Goal: Task Accomplishment & Management: Use online tool/utility

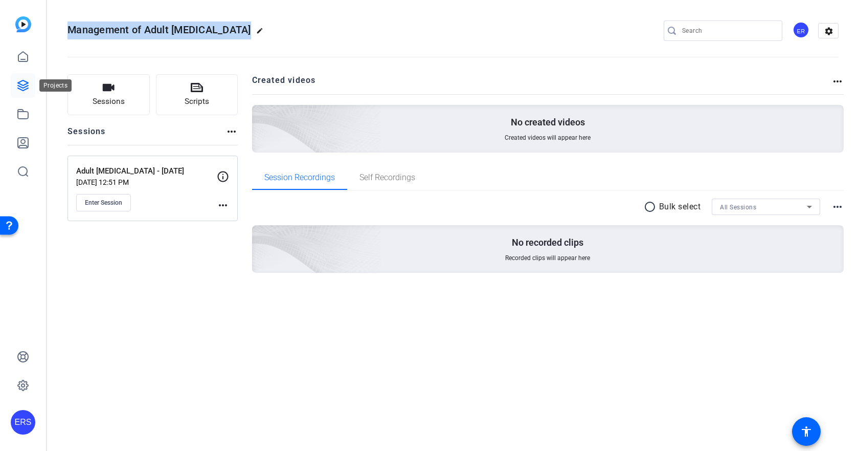
click at [17, 79] on link at bounding box center [23, 85] width 25 height 25
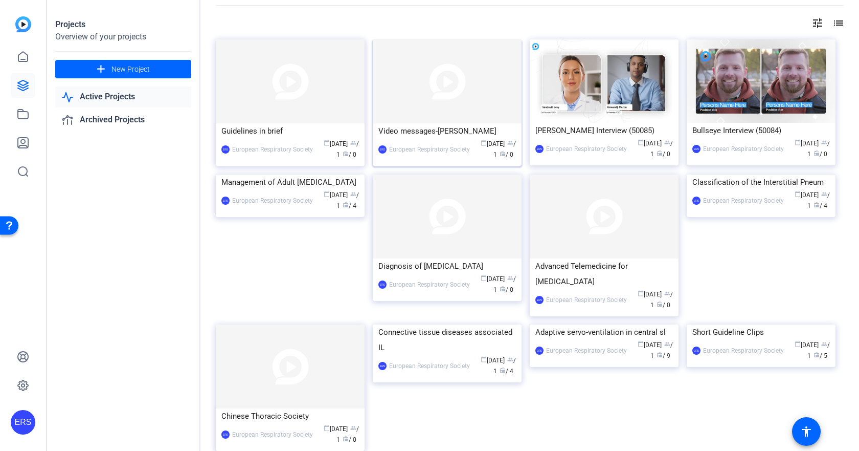
scroll to position [51, 0]
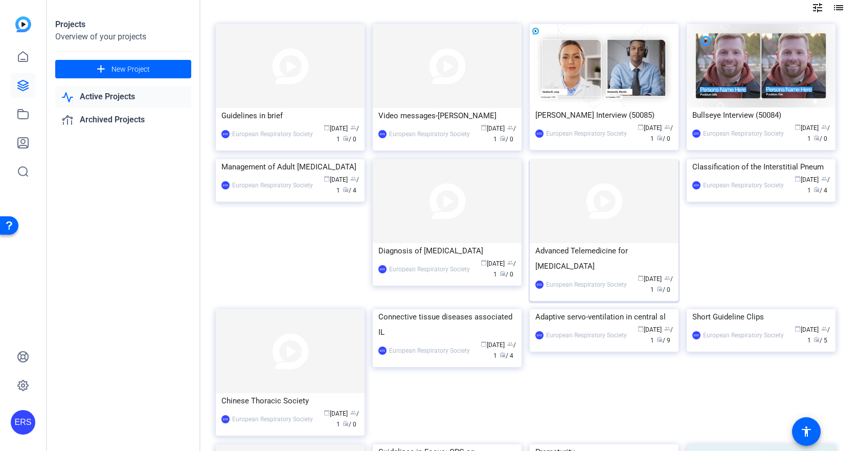
click at [584, 249] on div "Advanced Telemedicine for [MEDICAL_DATA]" at bounding box center [604, 258] width 138 height 31
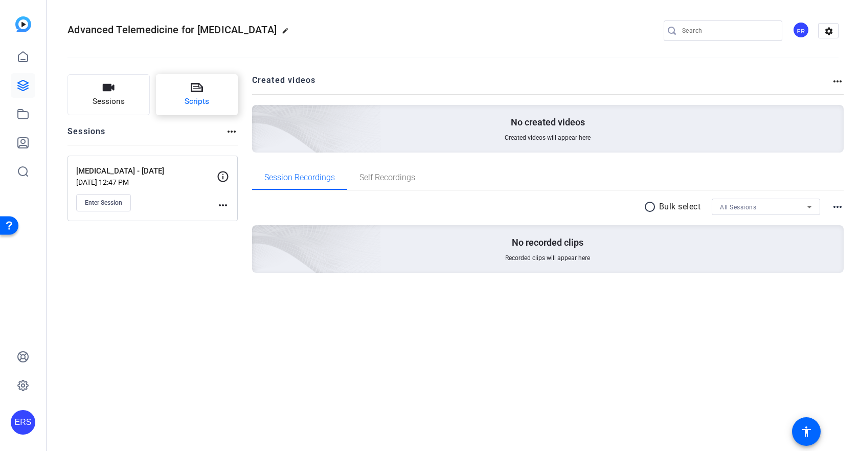
click at [190, 109] on button "Scripts" at bounding box center [197, 94] width 82 height 41
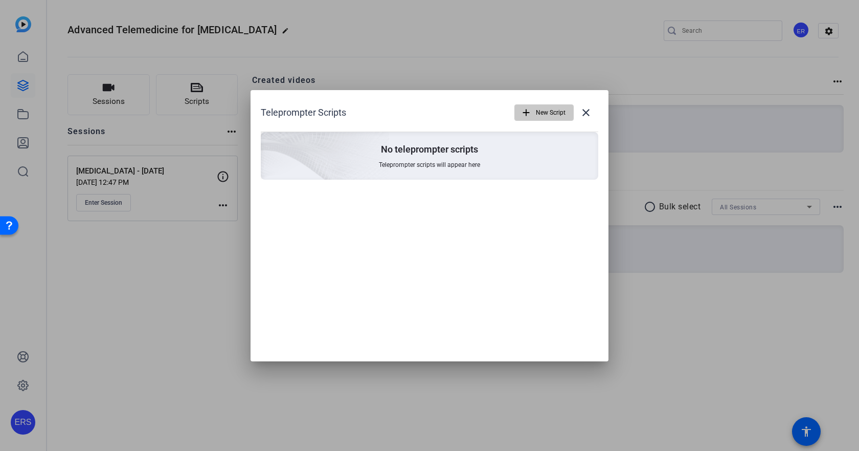
click at [545, 117] on span "New Script" at bounding box center [551, 112] width 30 height 19
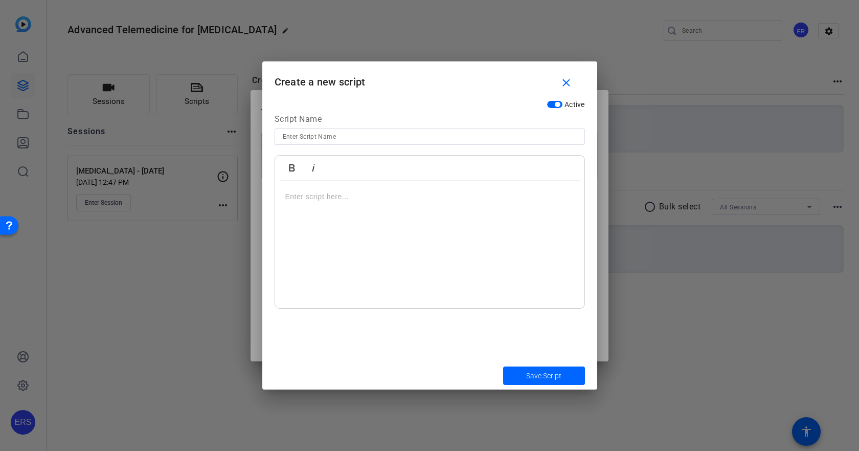
click at [332, 136] on input at bounding box center [430, 136] width 294 height 12
type input "Final [DATE]"
click at [345, 200] on p at bounding box center [429, 196] width 289 height 11
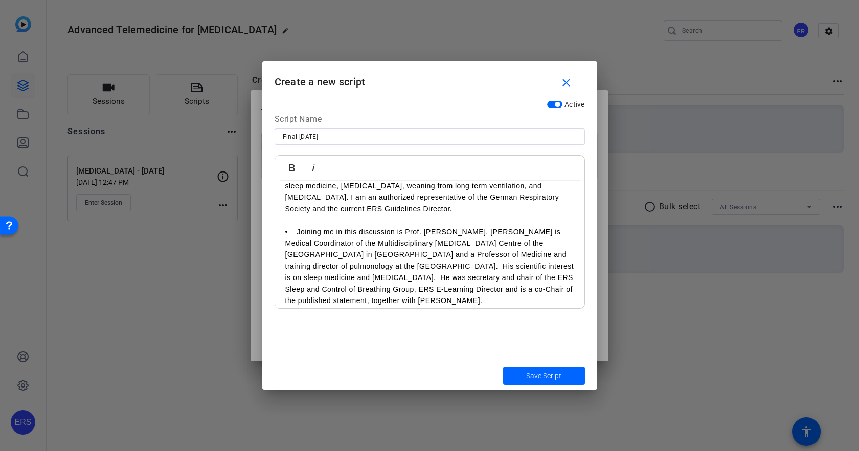
scroll to position [0, 0]
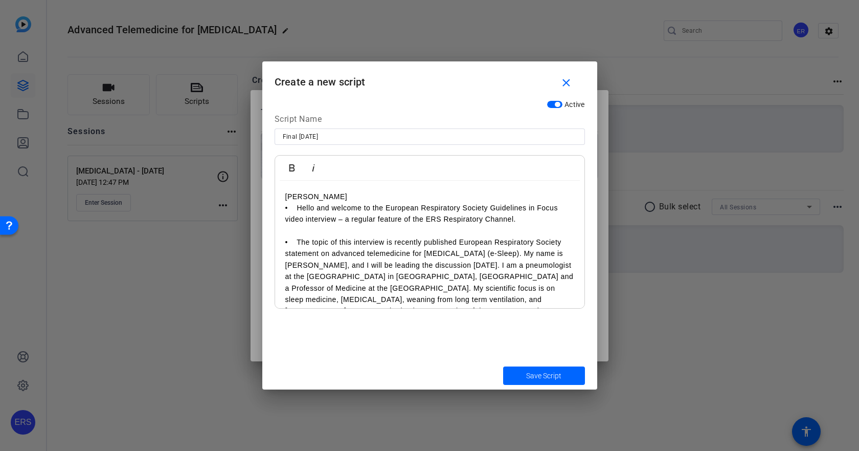
click at [322, 195] on p "[PERSON_NAME]" at bounding box center [429, 196] width 289 height 11
click at [316, 198] on p "[PERSON_NAME] - Introduction" at bounding box center [429, 196] width 289 height 11
drag, startPoint x: 314, startPoint y: 196, endPoint x: 240, endPoint y: 195, distance: 74.2
click at [240, 195] on div "Teleprompter Scripts add New Script close No teleprompter scripts Teleprompter …" at bounding box center [429, 225] width 859 height 451
click at [286, 164] on icon "button" at bounding box center [292, 168] width 12 height 12
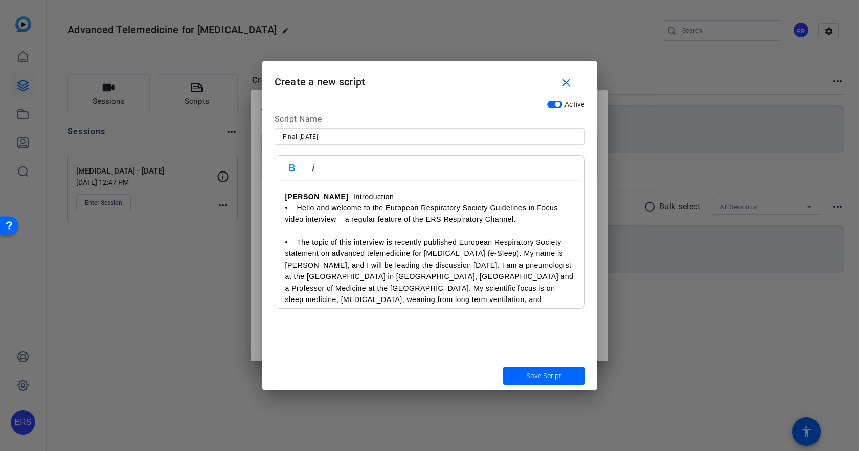
click at [326, 212] on p "• Hello and welcome to the European Respiratory Society Guidelines in Focus vid…" at bounding box center [429, 213] width 289 height 23
drag, startPoint x: 376, startPoint y: 195, endPoint x: 319, endPoint y: 194, distance: 57.3
click at [319, 194] on p "[PERSON_NAME] - Introduction" at bounding box center [429, 196] width 289 height 11
click at [424, 206] on p "• Hello and welcome to the European Respiratory Society Guidelines in Focus vid…" at bounding box center [429, 213] width 289 height 23
click at [308, 207] on p "• Hello and welcome to the European Respiratory Society Guidelines in Focus vid…" at bounding box center [429, 213] width 289 height 23
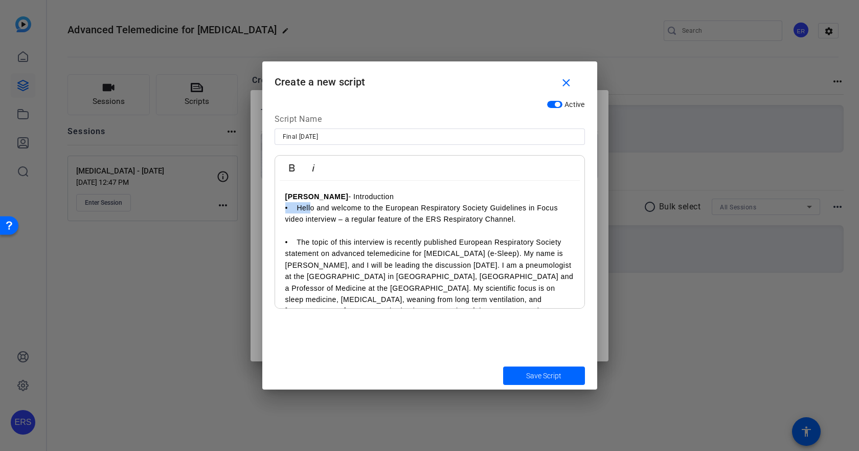
drag, startPoint x: 307, startPoint y: 207, endPoint x: 267, endPoint y: 208, distance: 40.4
click at [267, 208] on div "Active Script Name Final [DATE] Bold Italic [PERSON_NAME] - Introduction • Hell…" at bounding box center [429, 228] width 335 height 266
click at [302, 229] on p at bounding box center [429, 230] width 289 height 11
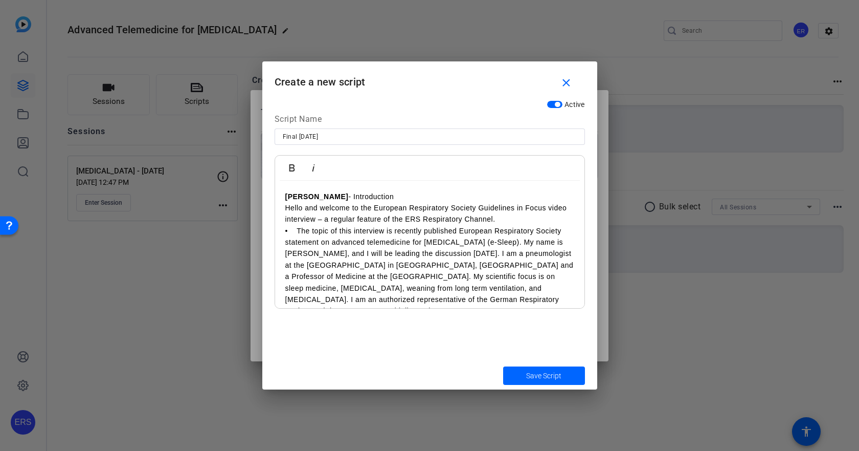
click at [297, 230] on p "• The topic of this interview is recently published European Respiratory Societ…" at bounding box center [429, 271] width 289 height 92
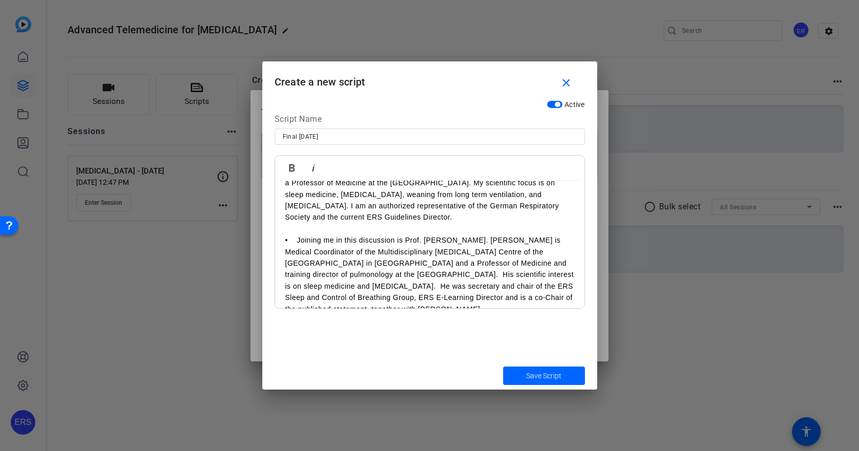
scroll to position [102, 0]
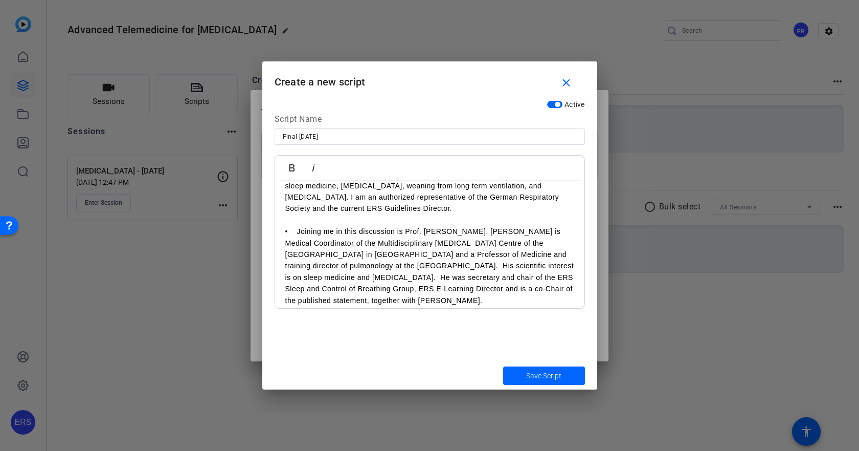
click at [295, 230] on p "• Joining me in this discussion is Prof. [PERSON_NAME]. [PERSON_NAME] is Medica…" at bounding box center [429, 266] width 289 height 80
click at [298, 231] on p "• Joining me in this discussion is Prof. [PERSON_NAME]. [PERSON_NAME] is Medica…" at bounding box center [429, 266] width 289 height 80
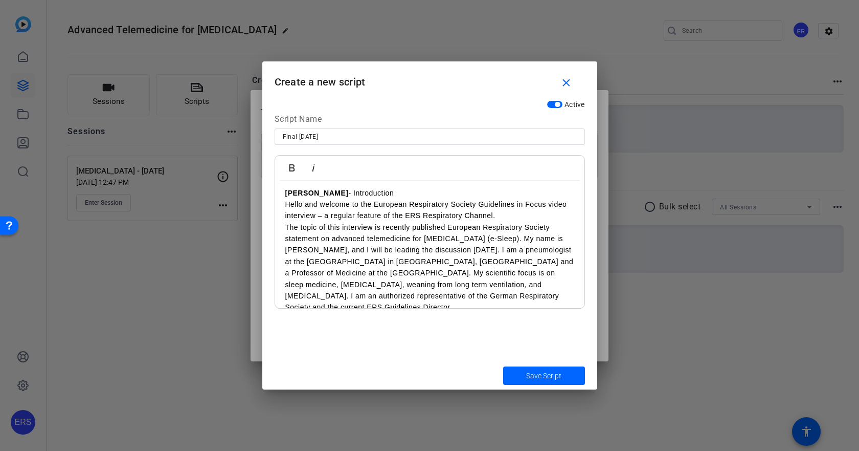
scroll to position [0, 0]
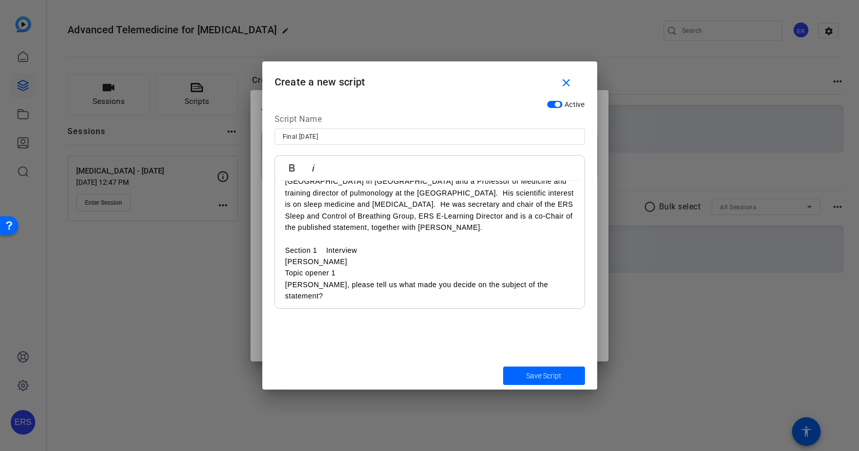
scroll to position [205, 0]
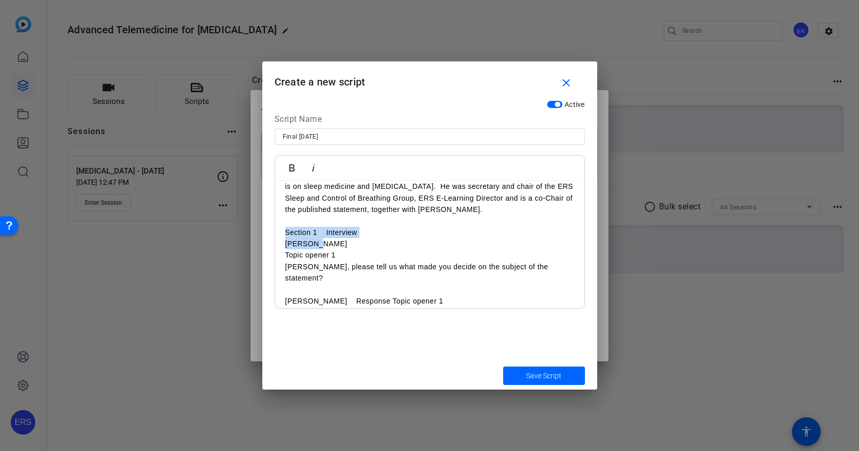
drag, startPoint x: 286, startPoint y: 229, endPoint x: 361, endPoint y: 240, distance: 76.0
click at [295, 168] on icon "button" at bounding box center [292, 168] width 12 height 12
click at [382, 256] on p "Topic opener 1" at bounding box center [429, 254] width 289 height 11
click at [288, 231] on strong "Section 1 Interview" at bounding box center [323, 232] width 77 height 8
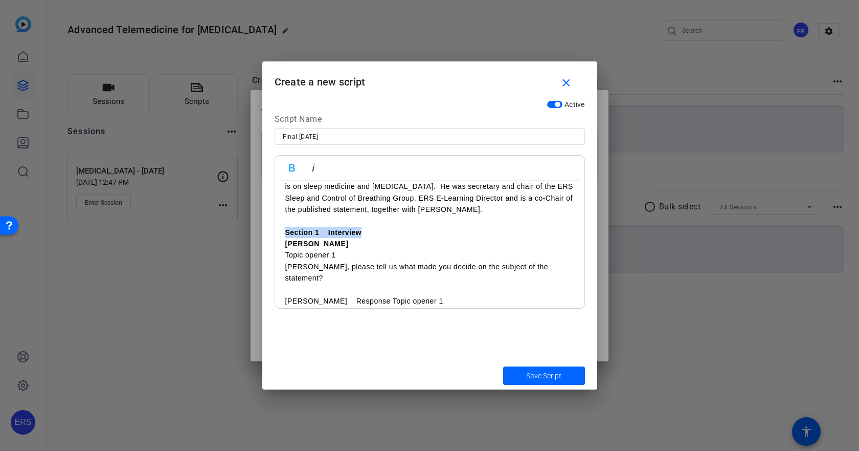
drag, startPoint x: 285, startPoint y: 228, endPoint x: 365, endPoint y: 232, distance: 79.9
click at [365, 232] on p "Section 1 Interview" at bounding box center [429, 232] width 289 height 11
click at [316, 173] on icon "button" at bounding box center [313, 168] width 12 height 12
click at [361, 263] on p "[PERSON_NAME], please tell us what made you decide on the subject of the statem…" at bounding box center [429, 272] width 289 height 23
click at [348, 253] on p "Topic opener 1" at bounding box center [429, 254] width 289 height 11
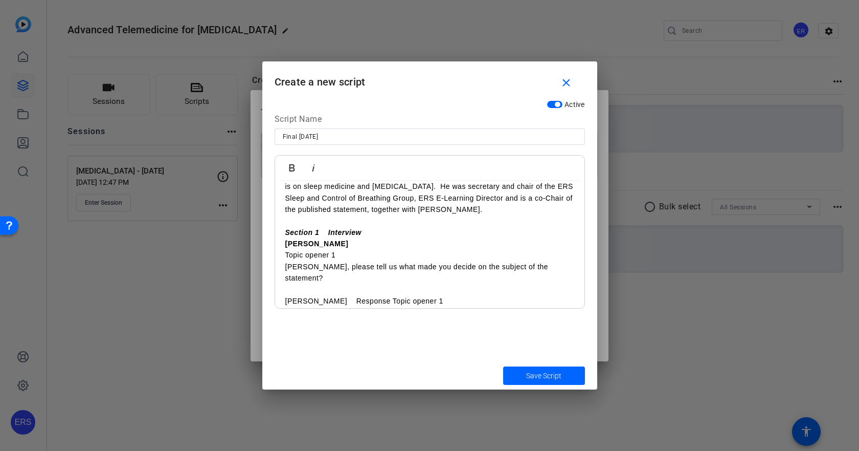
drag, startPoint x: 353, startPoint y: 252, endPoint x: 295, endPoint y: 254, distance: 58.4
click at [295, 254] on p "Topic opener 1" at bounding box center [429, 254] width 289 height 11
click at [296, 254] on p "Topic opener 1" at bounding box center [429, 254] width 289 height 11
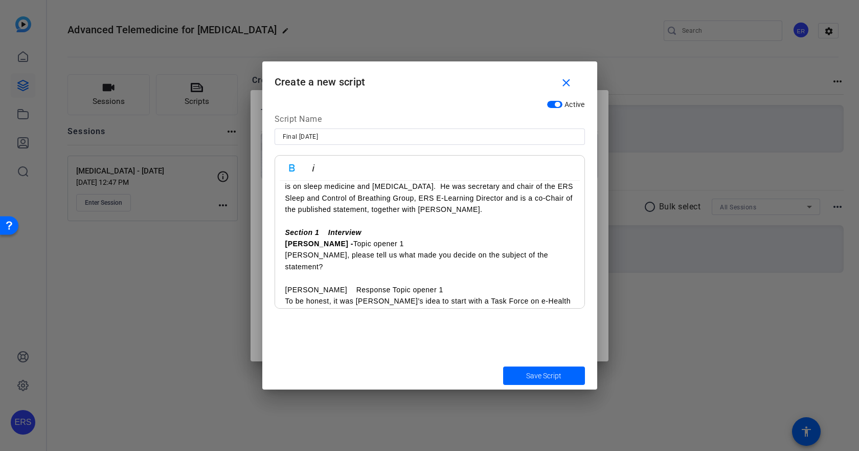
click at [305, 284] on p "[PERSON_NAME] Response Topic opener 1" at bounding box center [429, 289] width 289 height 11
click at [304, 284] on p "[PERSON_NAME] Response Topic opener 1" at bounding box center [429, 289] width 289 height 11
drag, startPoint x: 308, startPoint y: 277, endPoint x: 275, endPoint y: 276, distance: 33.2
click at [293, 284] on p "[PERSON_NAME] Response Topic opener 1" at bounding box center [429, 289] width 289 height 11
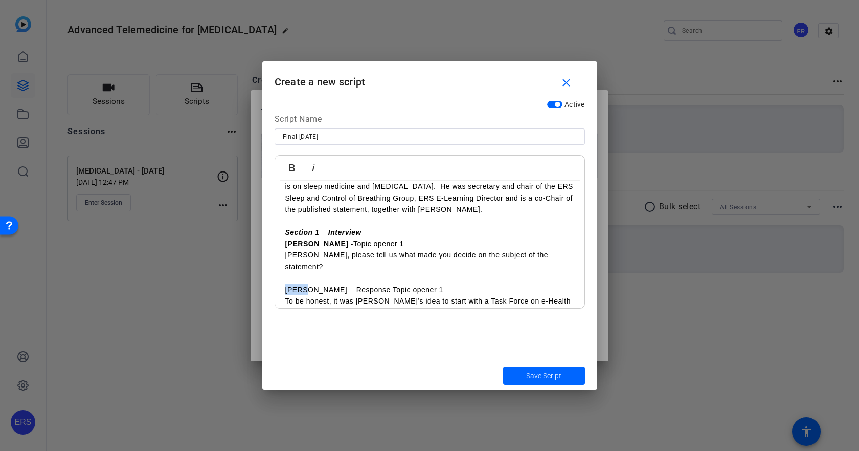
drag, startPoint x: 305, startPoint y: 277, endPoint x: 263, endPoint y: 277, distance: 42.5
click at [263, 277] on div "Active Script Name Final [DATE] Bold Italic [PERSON_NAME] - Introduction Hello …" at bounding box center [429, 228] width 335 height 266
click at [294, 167] on icon "button" at bounding box center [292, 167] width 6 height 7
click at [317, 284] on p "[PERSON_NAME] Response Topic opener 1" at bounding box center [429, 289] width 289 height 11
drag, startPoint x: 318, startPoint y: 277, endPoint x: 413, endPoint y: 275, distance: 95.2
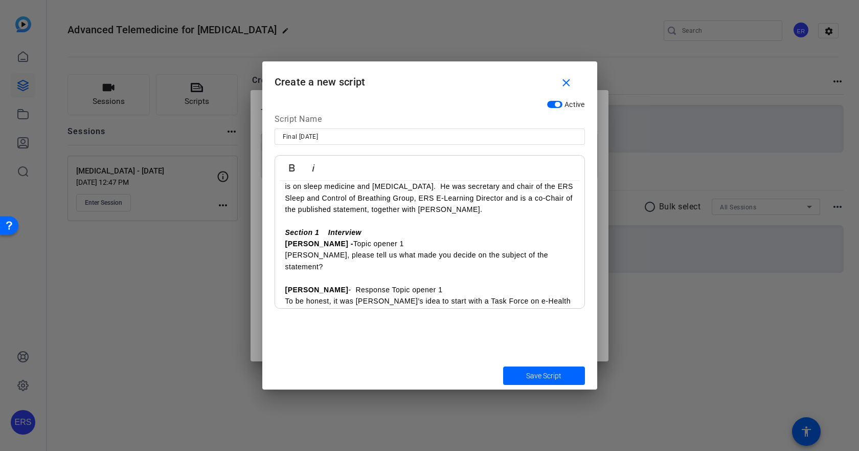
click at [413, 284] on p "[PERSON_NAME] - Response Topic opener 1" at bounding box center [429, 289] width 289 height 11
click at [312, 170] on icon "button" at bounding box center [313, 167] width 3 height 7
click at [343, 239] on p "[PERSON_NAME] - Topic opener 1" at bounding box center [429, 243] width 289 height 11
drag, startPoint x: 324, startPoint y: 242, endPoint x: 374, endPoint y: 243, distance: 49.6
click at [374, 243] on p "[PERSON_NAME] - Topic opener 1" at bounding box center [429, 243] width 289 height 11
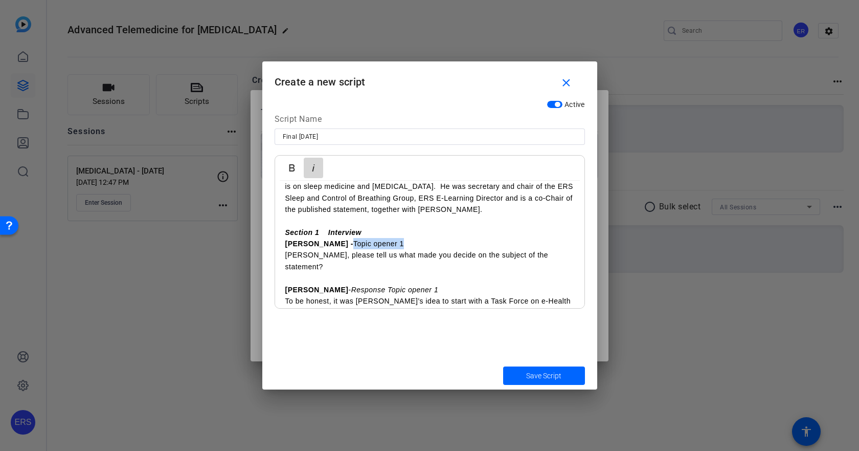
click at [312, 172] on icon "button" at bounding box center [313, 168] width 12 height 12
click at [392, 231] on p "Section 1 Interview" at bounding box center [429, 232] width 289 height 11
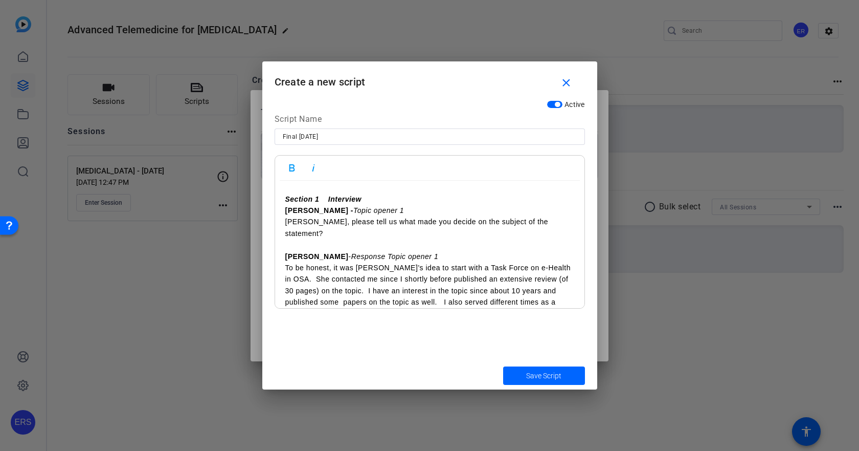
scroll to position [256, 0]
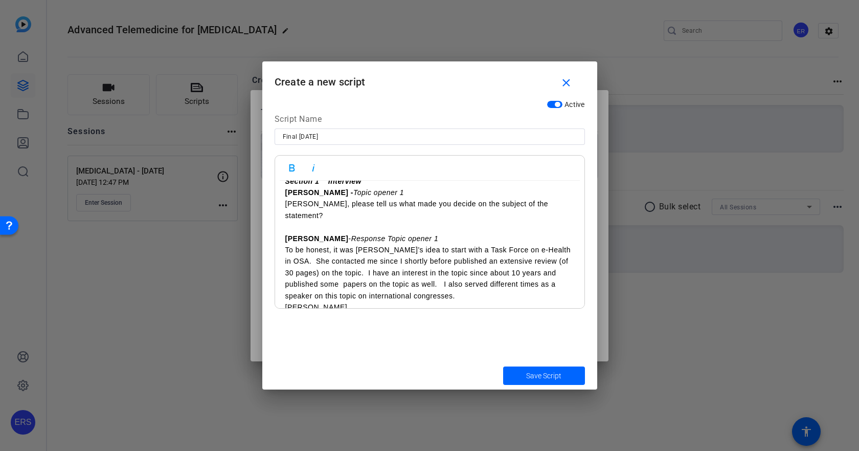
click at [441, 271] on p "To be honest, it was [PERSON_NAME]’s idea to start with a Task Force on e-Healt…" at bounding box center [429, 272] width 289 height 57
click at [340, 301] on p "[PERSON_NAME]" at bounding box center [429, 306] width 289 height 11
click at [483, 281] on p "To be honest, it was [PERSON_NAME]’s idea to start with a Task Force on e-Healt…" at bounding box center [429, 272] width 289 height 57
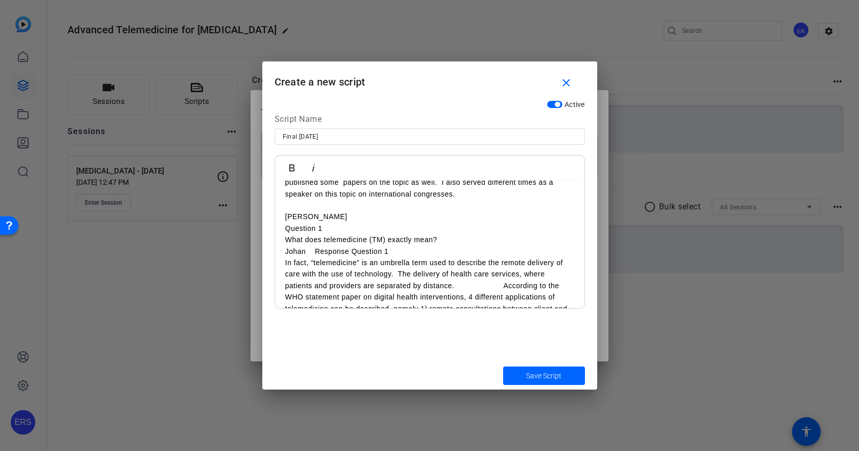
scroll to position [358, 0]
click at [341, 210] on p "[PERSON_NAME]" at bounding box center [429, 215] width 289 height 11
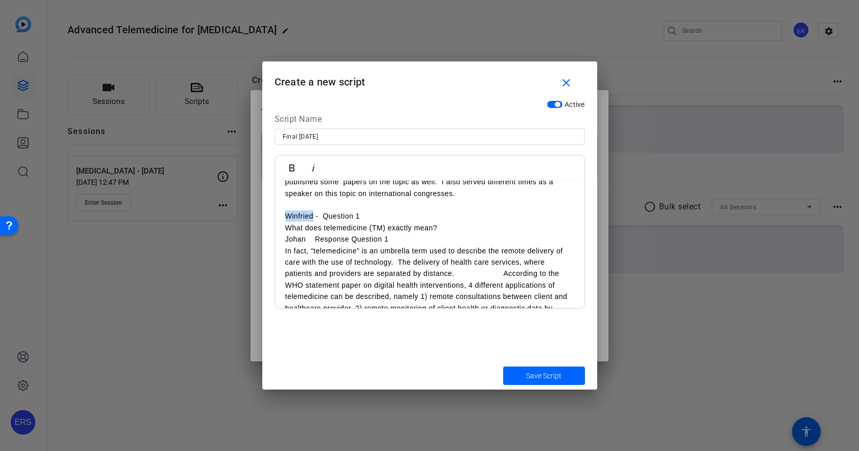
drag, startPoint x: 284, startPoint y: 203, endPoint x: 312, endPoint y: 204, distance: 28.2
click at [296, 166] on icon "button" at bounding box center [292, 168] width 12 height 12
drag, startPoint x: 325, startPoint y: 205, endPoint x: 377, endPoint y: 207, distance: 52.7
click at [377, 210] on p "Winfried - Question 1" at bounding box center [429, 215] width 289 height 11
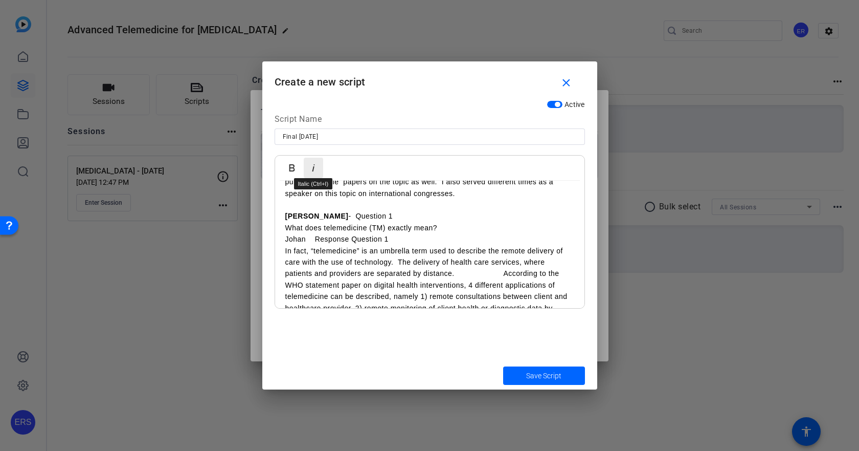
click at [310, 167] on icon "button" at bounding box center [313, 168] width 12 height 12
click at [377, 222] on p "What does telemedicine (TM) exactly mean?" at bounding box center [429, 227] width 289 height 11
click at [287, 233] on p "Johan Response Question 1" at bounding box center [429, 238] width 289 height 11
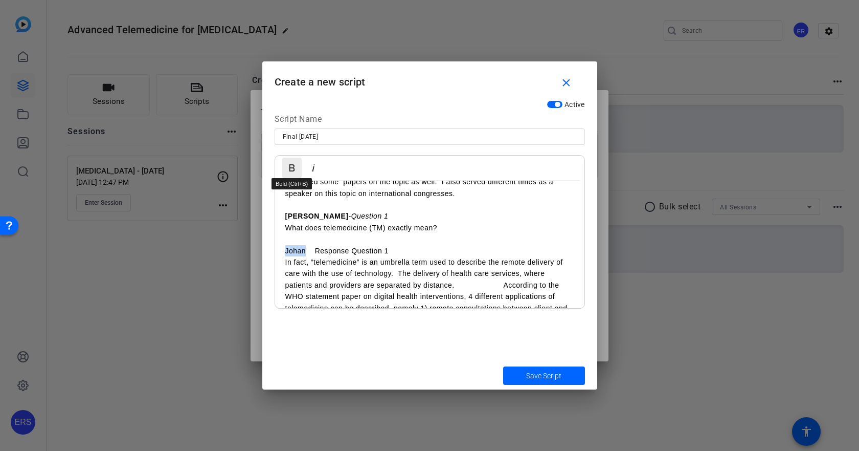
click at [293, 171] on icon "button" at bounding box center [292, 168] width 12 height 12
click at [316, 245] on p "Johan Response Question 1" at bounding box center [429, 250] width 289 height 11
drag, startPoint x: 318, startPoint y: 239, endPoint x: 395, endPoint y: 243, distance: 77.3
click at [395, 245] on p "[PERSON_NAME] - Response Question 1" at bounding box center [429, 250] width 289 height 11
click at [313, 170] on icon "button" at bounding box center [313, 167] width 3 height 7
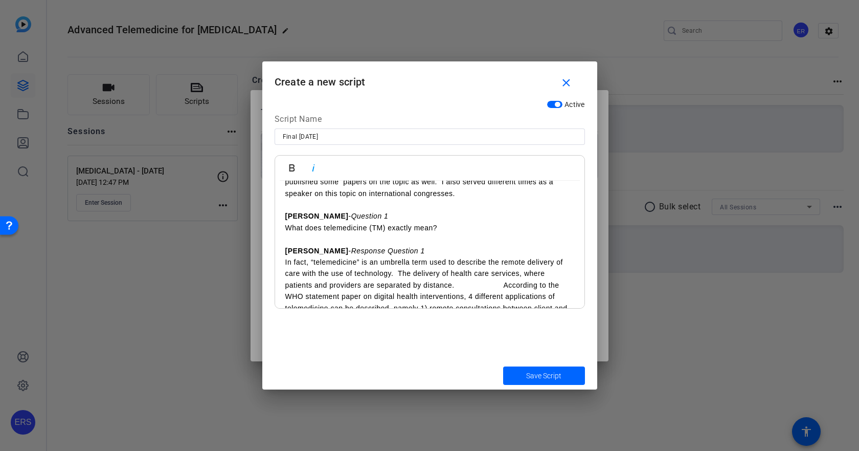
click at [328, 256] on p "In fact, “telemedicine” is an umbrella term used to describe the remote deliver…" at bounding box center [429, 302] width 289 height 92
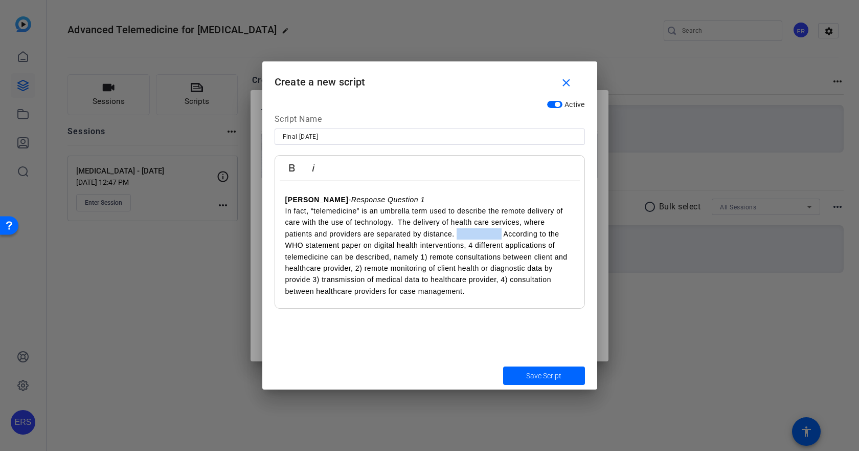
drag, startPoint x: 502, startPoint y: 223, endPoint x: 456, endPoint y: 222, distance: 46.1
click at [456, 222] on p "In fact, “telemedicine” is an umbrella term used to describe the remote deliver…" at bounding box center [429, 251] width 289 height 92
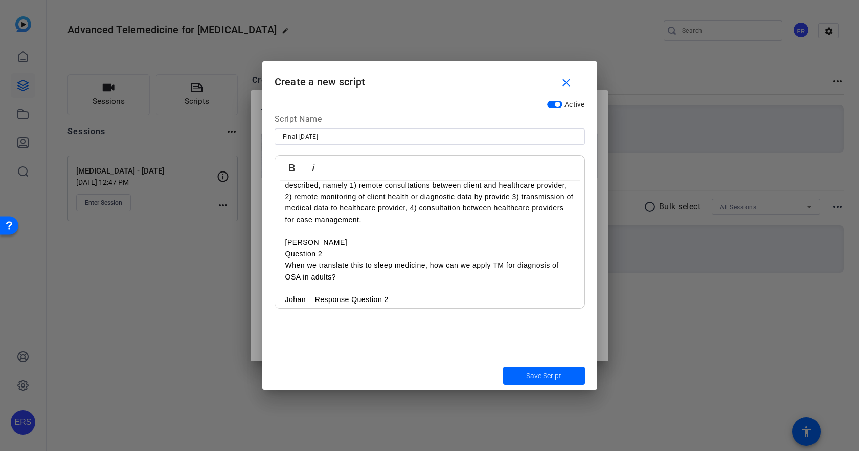
scroll to position [511, 0]
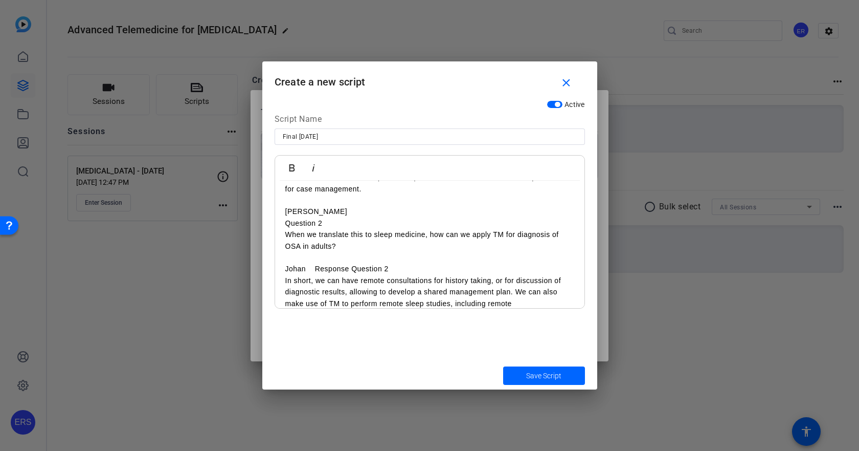
click at [352, 206] on p "[PERSON_NAME]" at bounding box center [429, 211] width 289 height 11
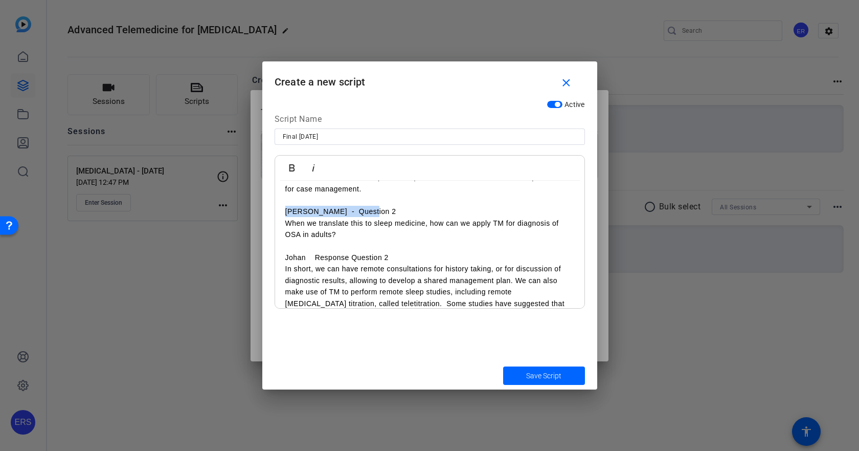
drag, startPoint x: 385, startPoint y: 198, endPoint x: 220, endPoint y: 199, distance: 164.7
click at [220, 199] on div "Teleprompter Scripts add New Script close No teleprompter scripts Teleprompter …" at bounding box center [429, 225] width 859 height 451
click at [310, 206] on p "[PERSON_NAME] - Question 2" at bounding box center [429, 211] width 289 height 11
drag, startPoint x: 312, startPoint y: 201, endPoint x: 251, endPoint y: 197, distance: 61.5
click at [251, 198] on div "Teleprompter Scripts add New Script close No teleprompter scripts Teleprompter …" at bounding box center [429, 225] width 859 height 451
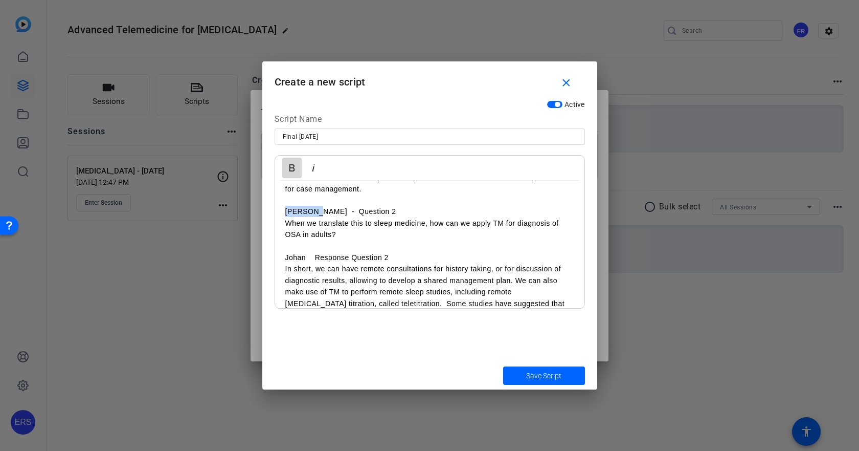
click at [288, 167] on icon "button" at bounding box center [292, 168] width 12 height 12
drag, startPoint x: 328, startPoint y: 201, endPoint x: 365, endPoint y: 201, distance: 36.3
click at [365, 206] on p "[PERSON_NAME] - Question 2" at bounding box center [429, 211] width 289 height 11
click at [312, 168] on icon "button" at bounding box center [313, 168] width 12 height 12
